Goal: Go to known website: Access a specific website the user already knows

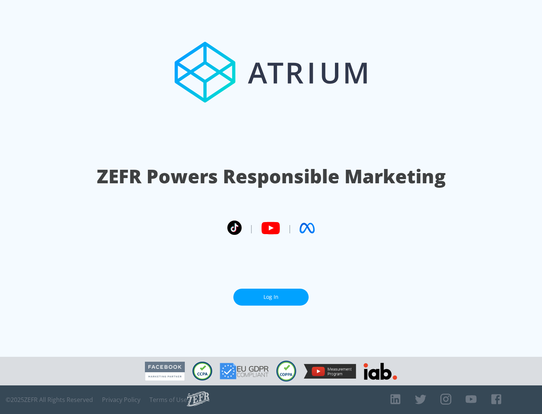
click at [271, 294] on link "Log In" at bounding box center [270, 297] width 75 height 17
